Goal: Communication & Community: Answer question/provide support

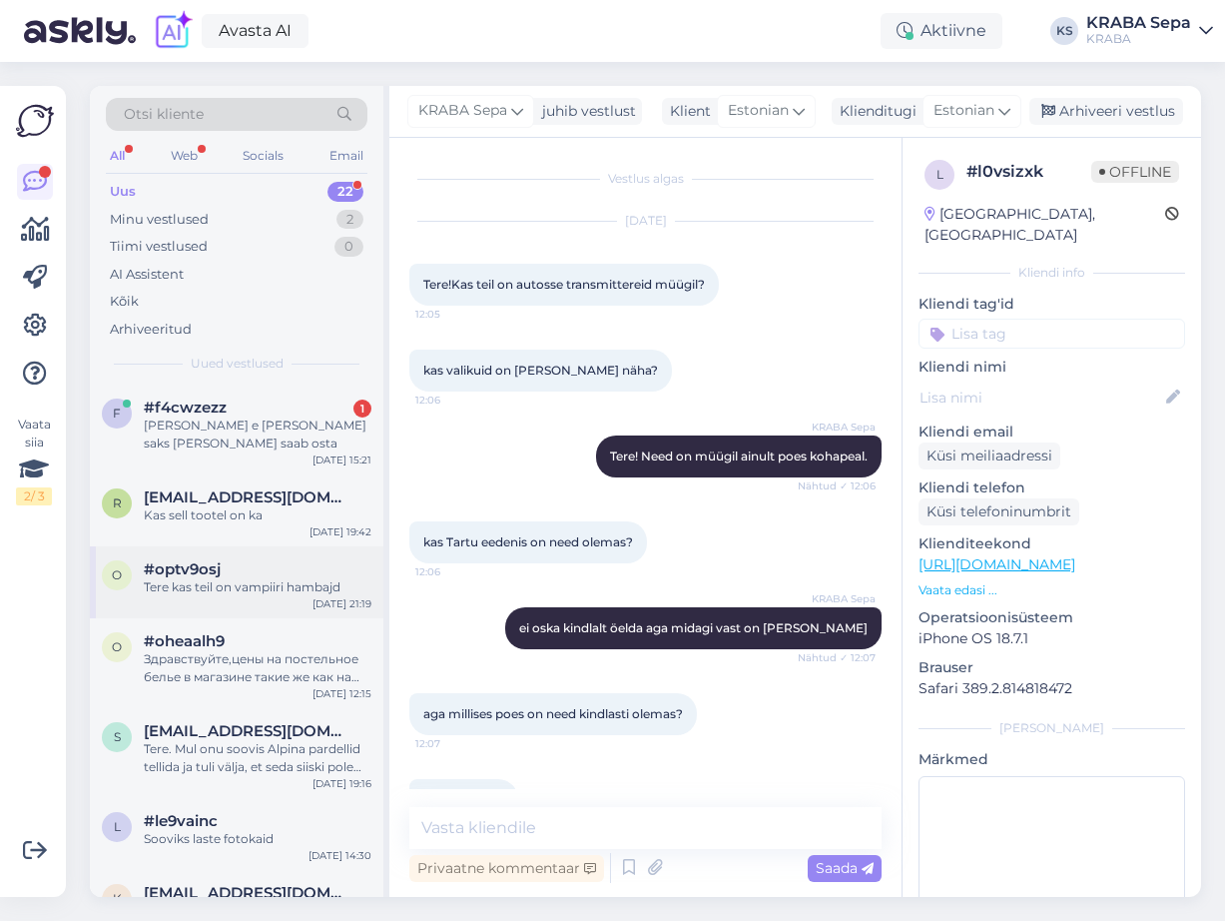
scroll to position [311, 0]
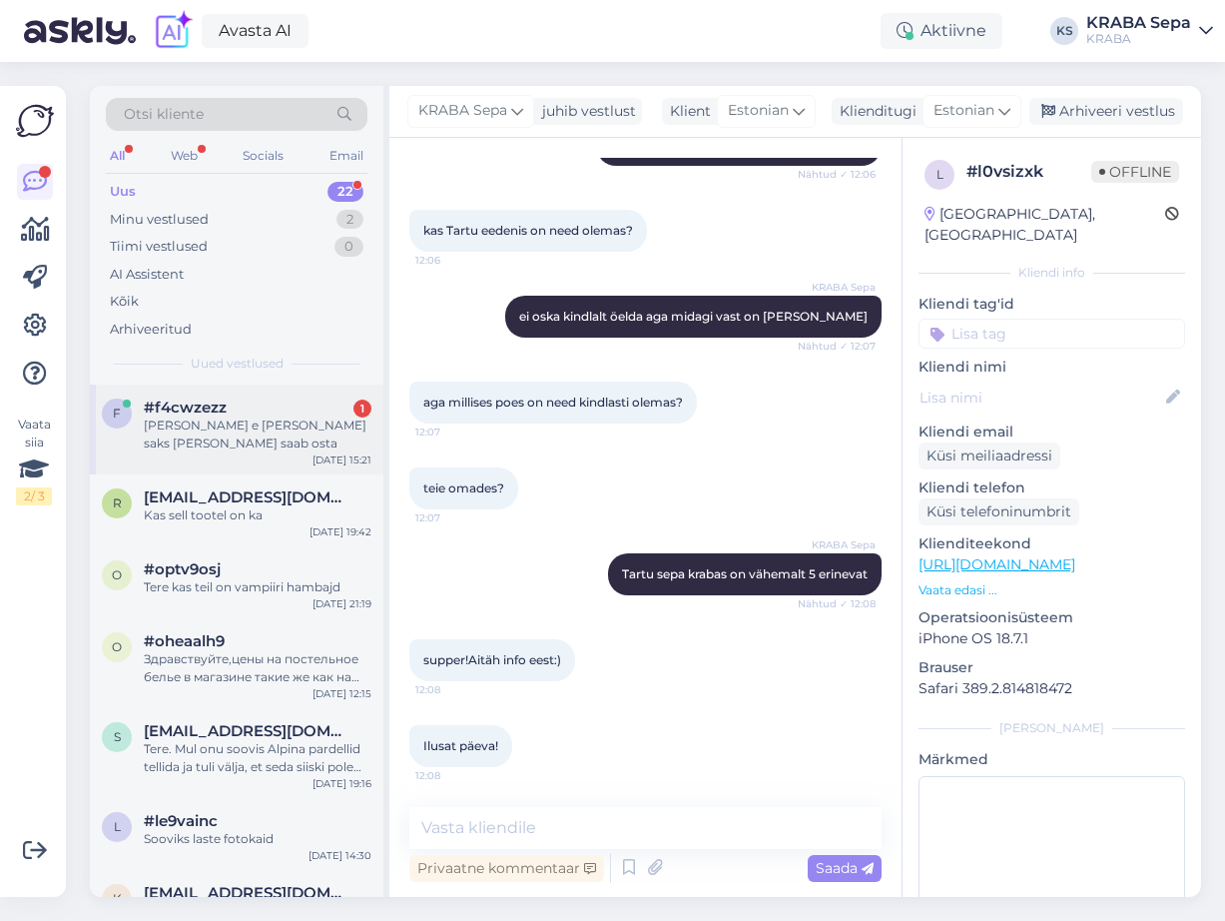
click at [218, 399] on span "#f4cwzezz" at bounding box center [185, 407] width 83 height 18
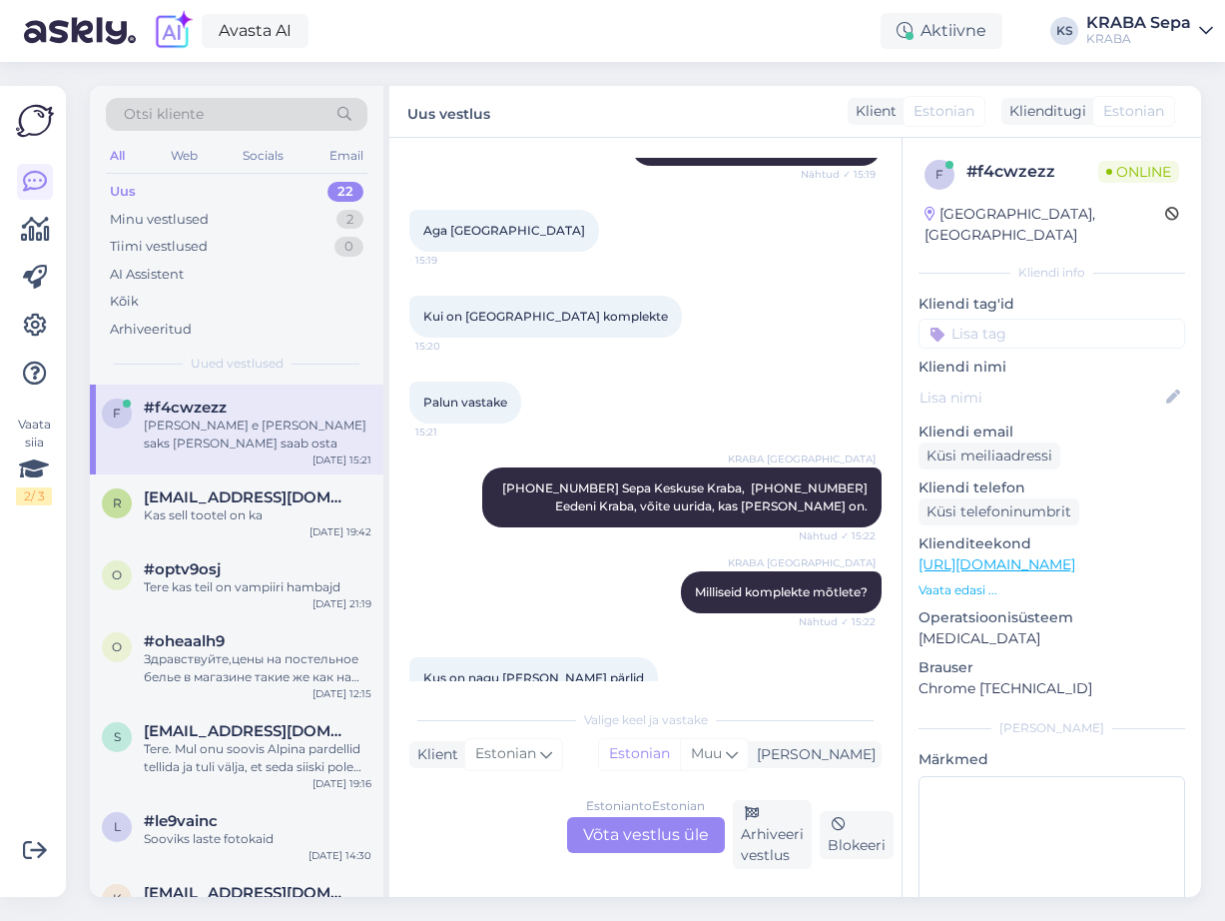
scroll to position [1442, 0]
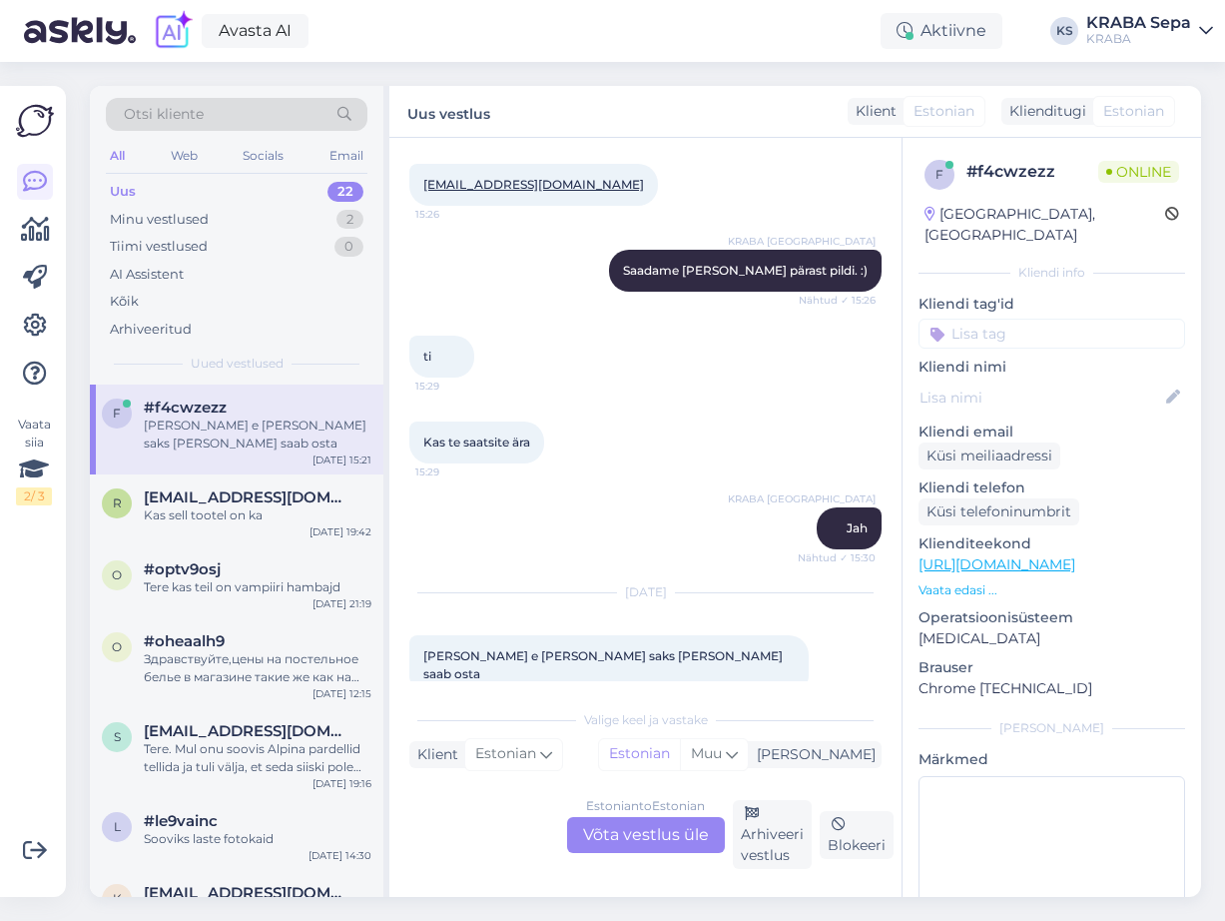
click at [610, 825] on div "Estonian to Estonian Võta vestlus üle" at bounding box center [646, 835] width 158 height 36
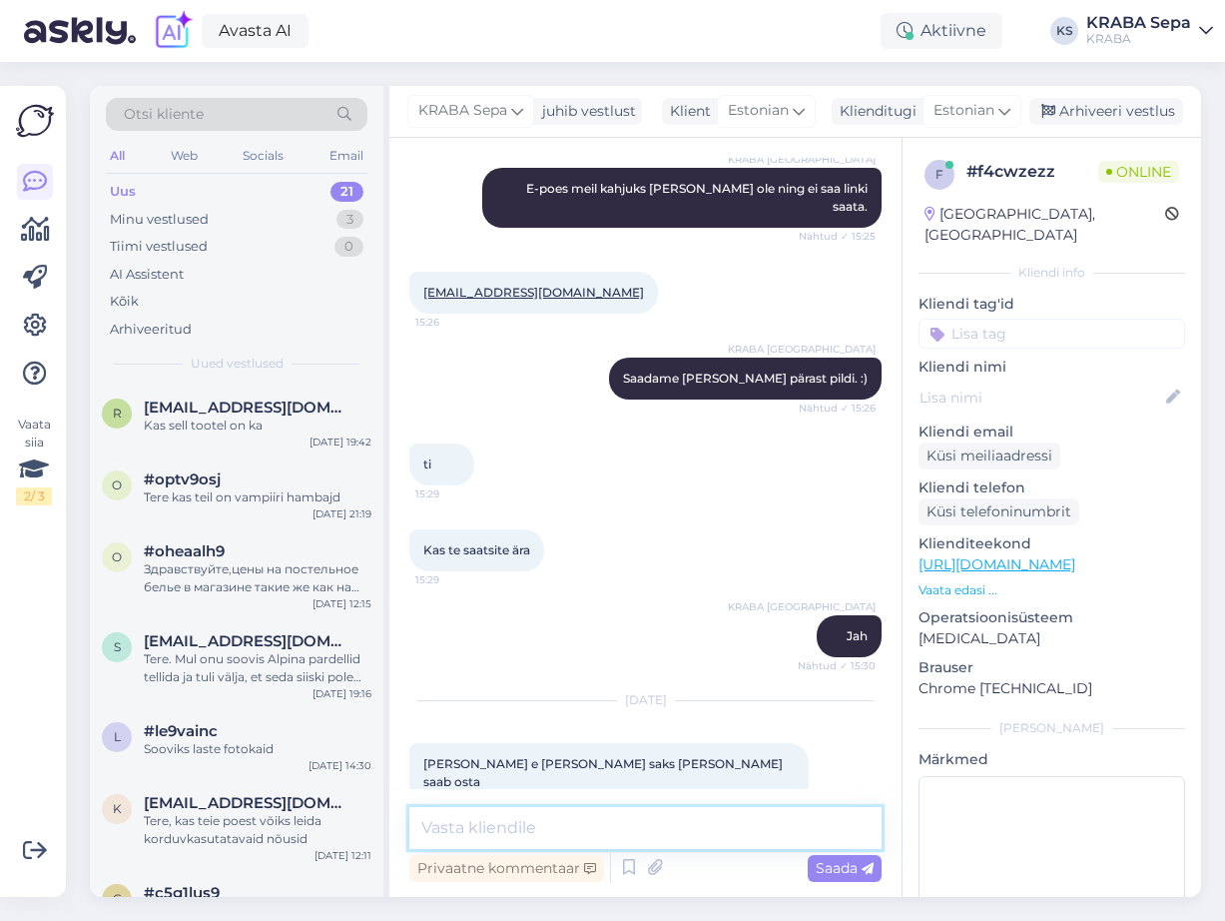
click at [546, 826] on textarea at bounding box center [645, 828] width 472 height 42
type textarea "Tere, [PERSON_NAME]/pärleid saab osta ainult kohapeal poest."
click at [1010, 555] on link "[URL][DOMAIN_NAME]" at bounding box center [997, 564] width 157 height 18
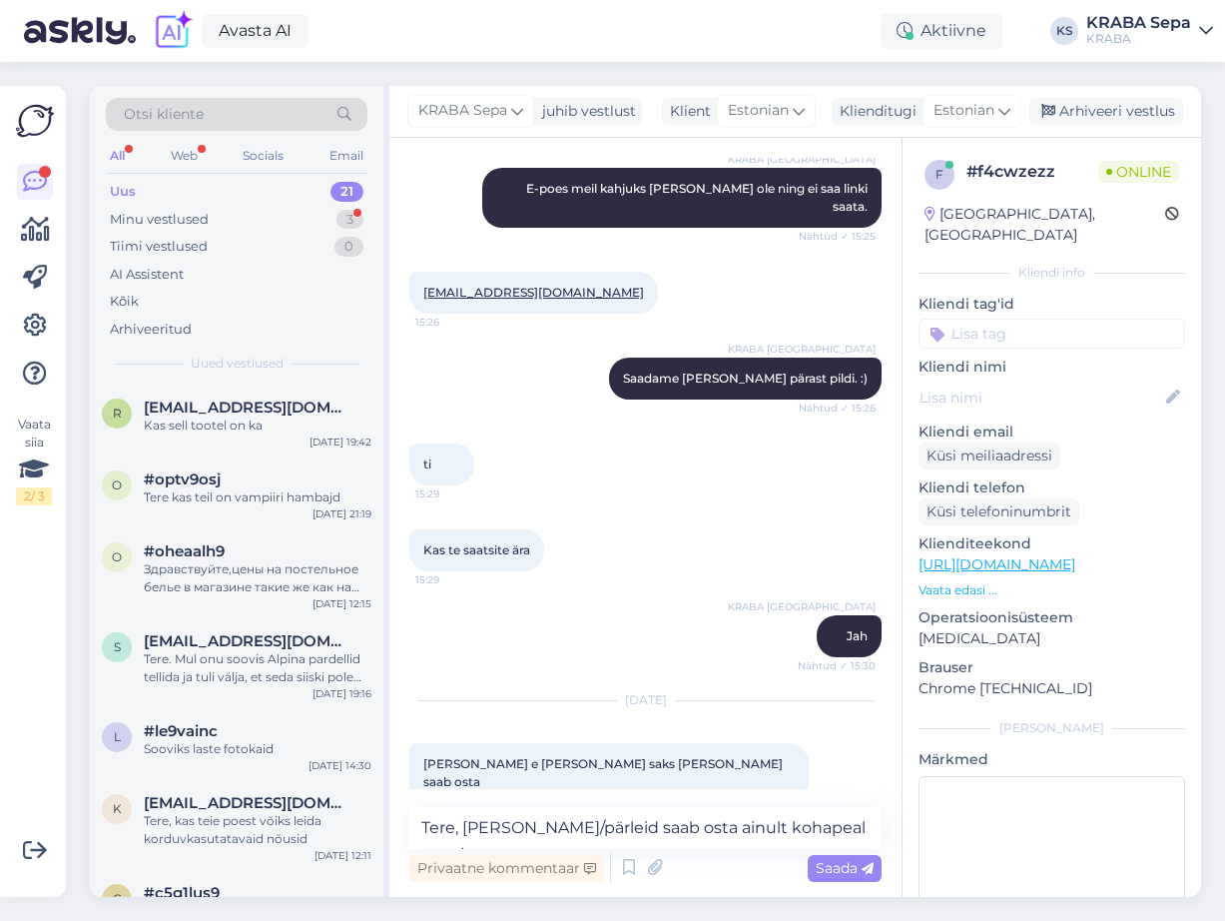
scroll to position [1420, 0]
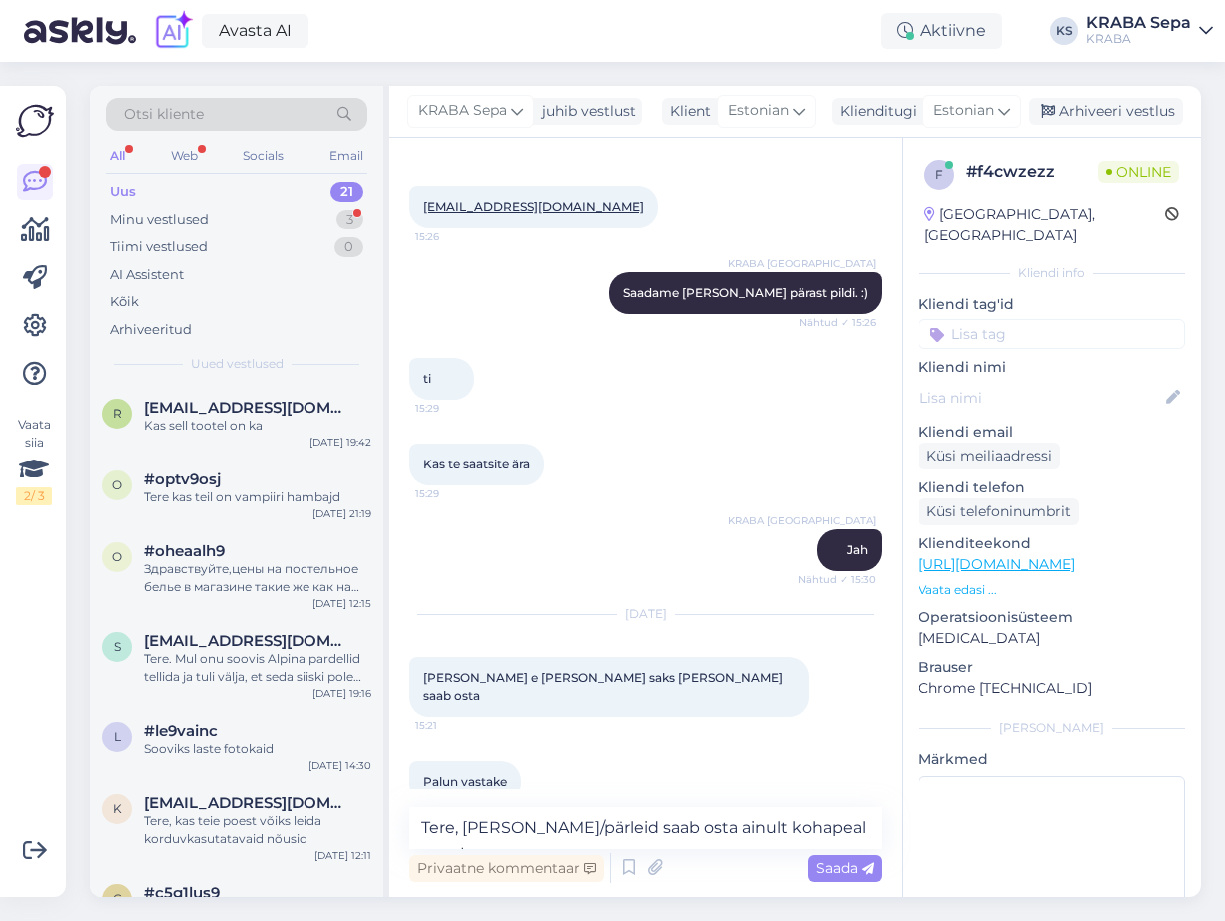
click at [919, 555] on link "[URL][DOMAIN_NAME]" at bounding box center [997, 564] width 157 height 18
click at [776, 826] on textarea "Tere, [PERSON_NAME]/pärleid saab osta ainult kohapeal poest." at bounding box center [645, 828] width 472 height 42
click at [840, 858] on div "Saada" at bounding box center [845, 868] width 74 height 27
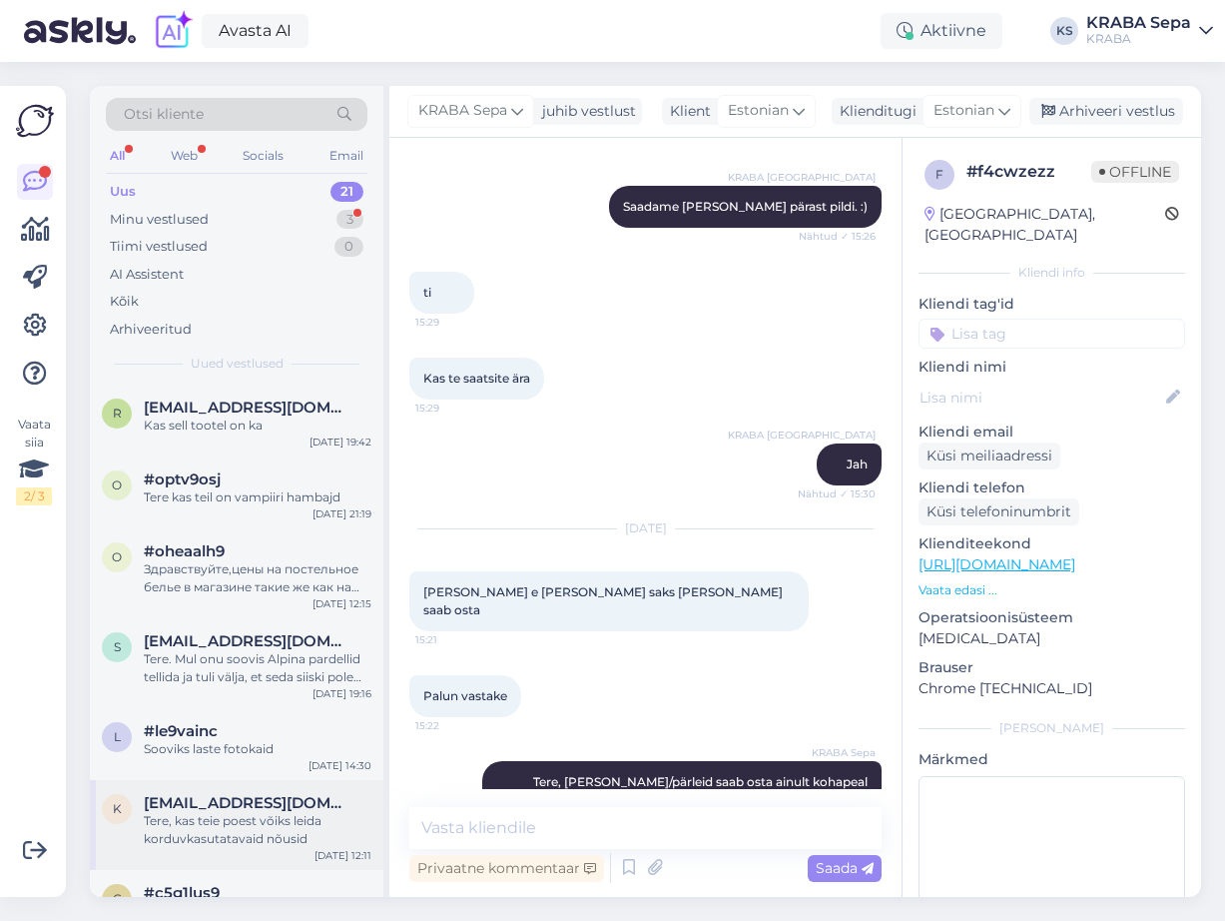
scroll to position [1677, 0]
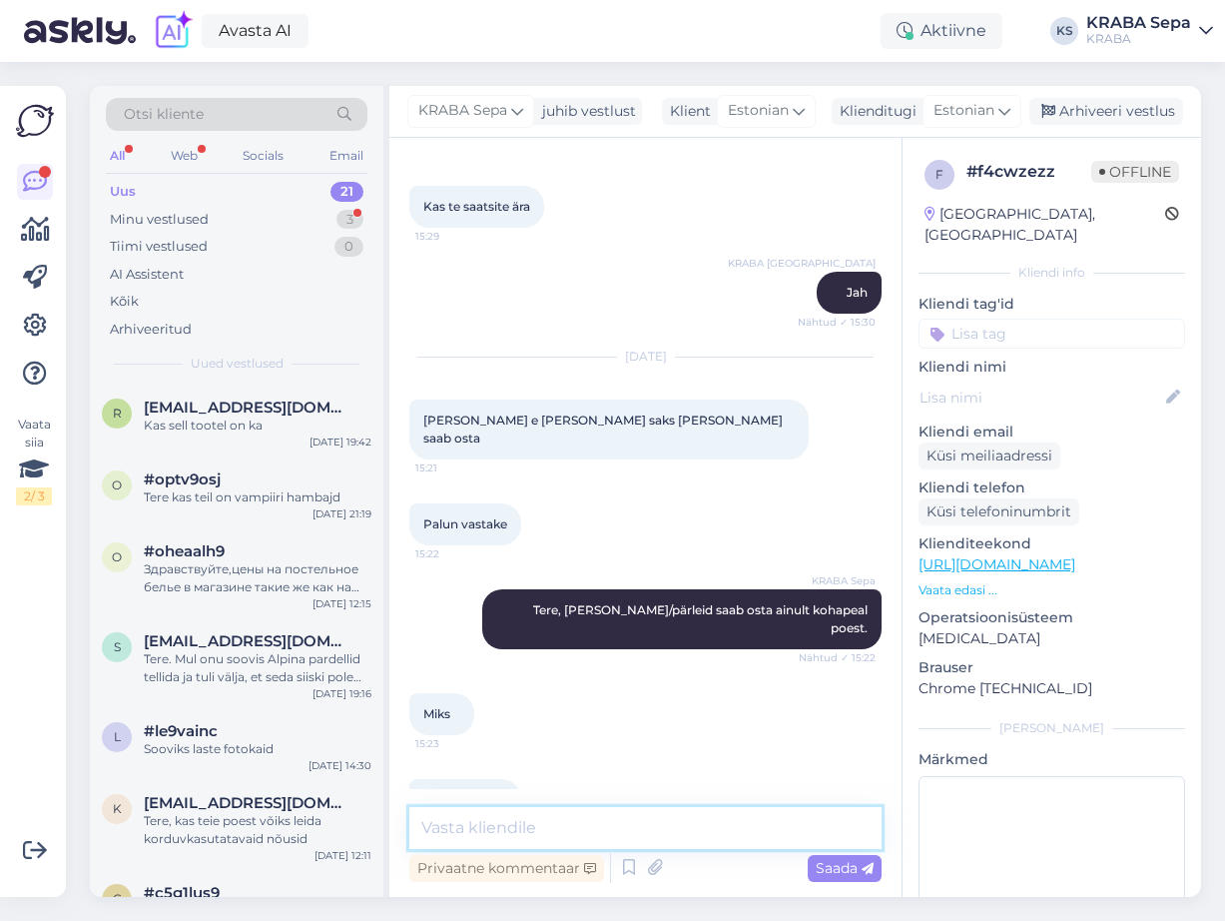
click at [609, 822] on textarea at bounding box center [645, 828] width 472 height 42
type textarea "K"
